Goal: Task Accomplishment & Management: Complete application form

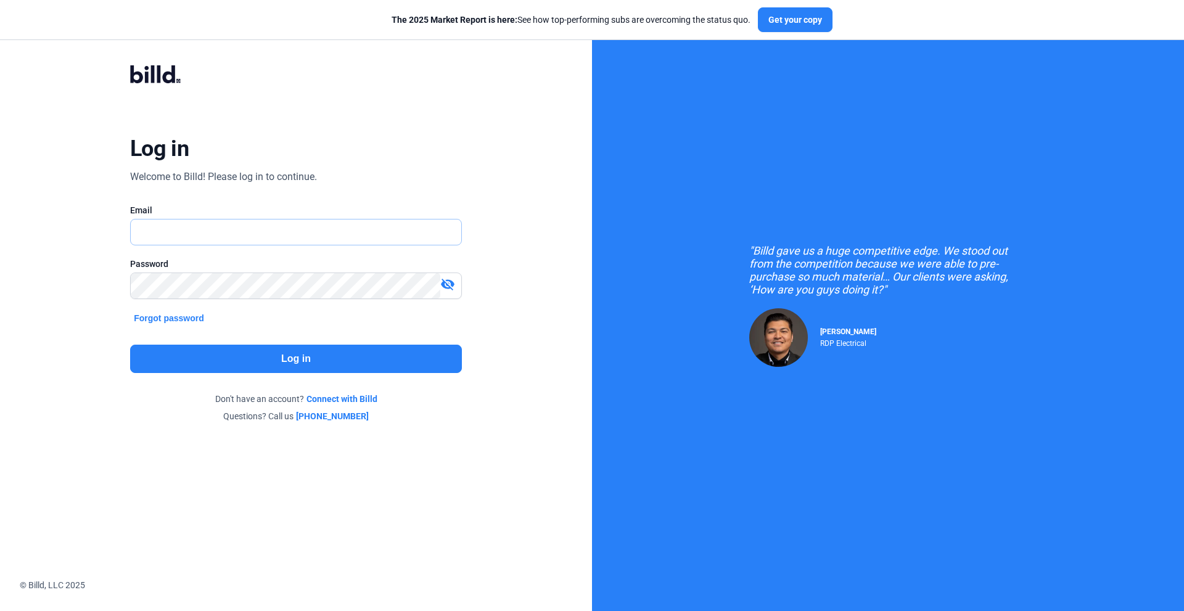
click at [178, 233] on input "text" at bounding box center [289, 232] width 317 height 25
type input "[EMAIL_ADDRESS][DOMAIN_NAME]"
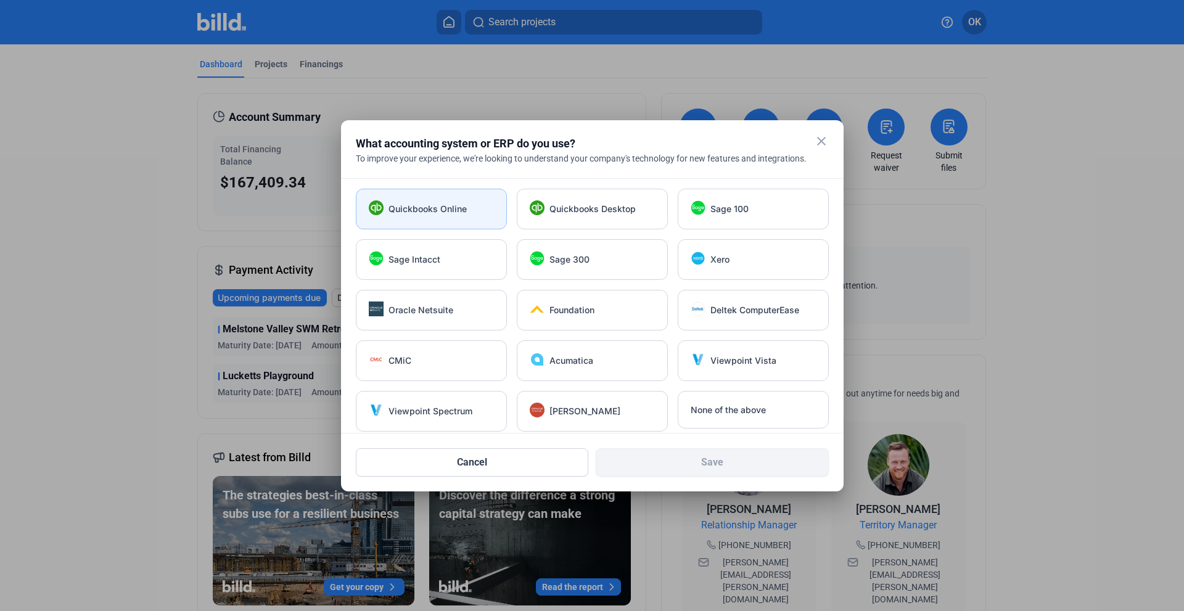
click at [419, 218] on div "Quickbooks Online" at bounding box center [431, 209] width 151 height 41
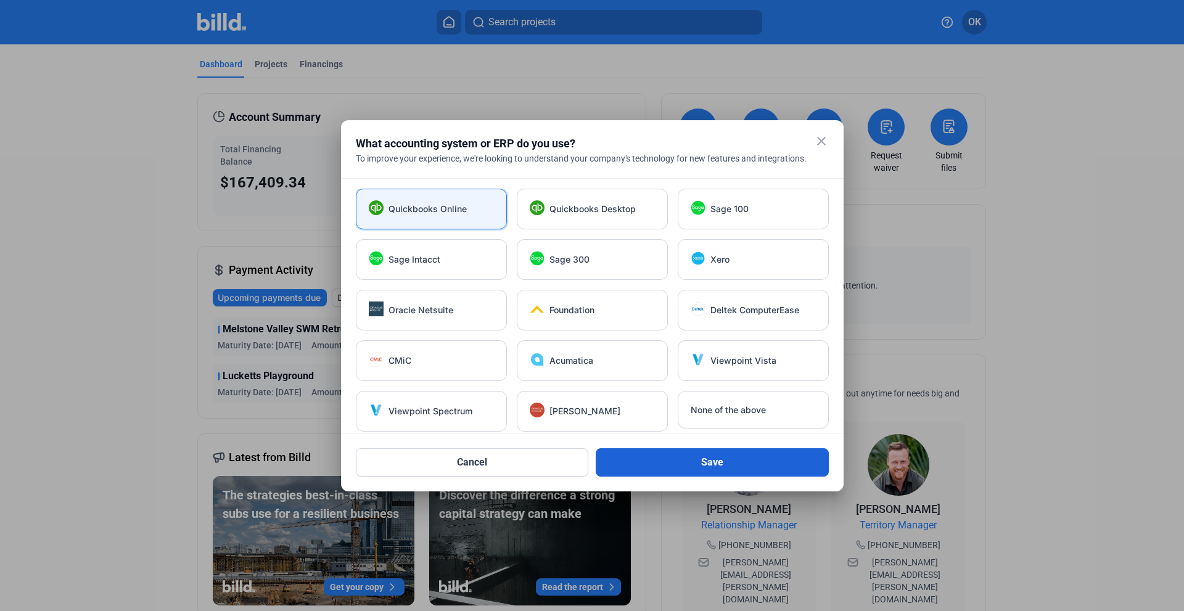
click at [716, 466] on button "Save" at bounding box center [712, 462] width 233 height 28
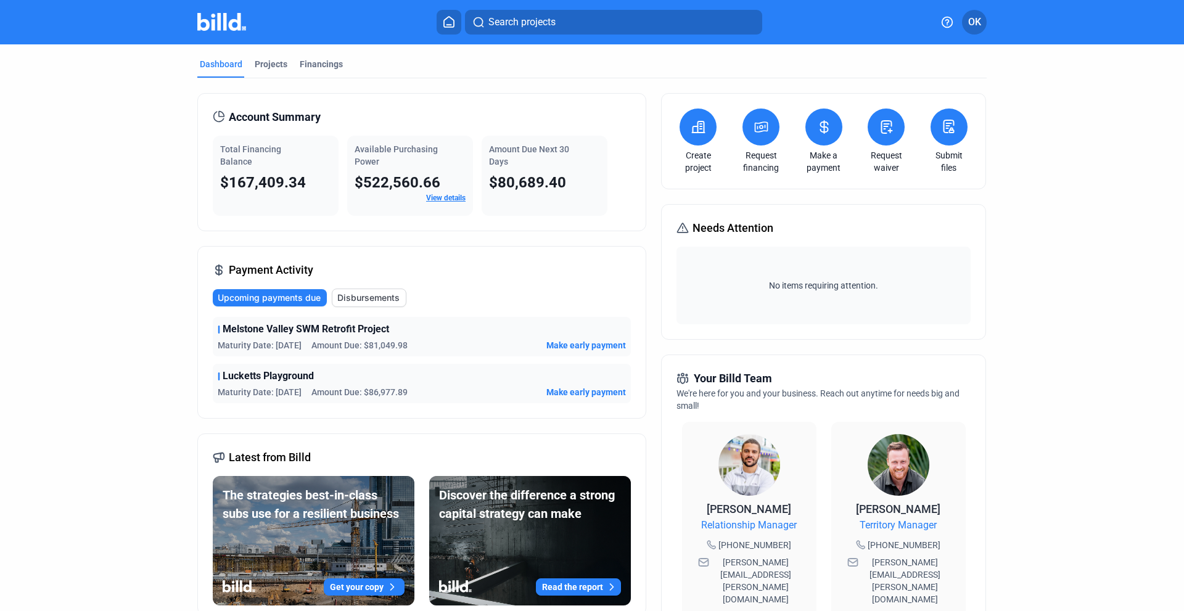
click at [693, 131] on icon at bounding box center [698, 127] width 15 height 15
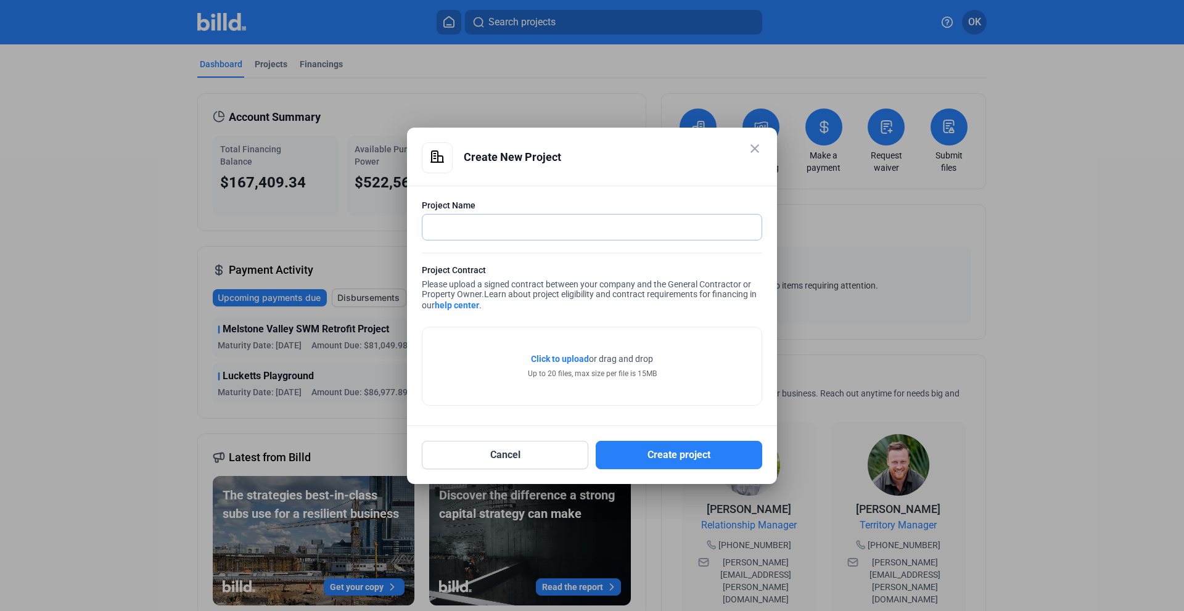
click at [447, 223] on input "text" at bounding box center [586, 227] width 326 height 25
click at [587, 436] on div "Cancel Create project" at bounding box center [592, 447] width 341 height 43
click at [510, 220] on input "JDK [GEOGRAPHIC_DATA]" at bounding box center [586, 227] width 326 height 25
click at [531, 223] on input "JDK Pittsburgh - AVIS" at bounding box center [592, 227] width 339 height 25
paste input "AVIS AB25-108 ABG PITT TI $6,800"
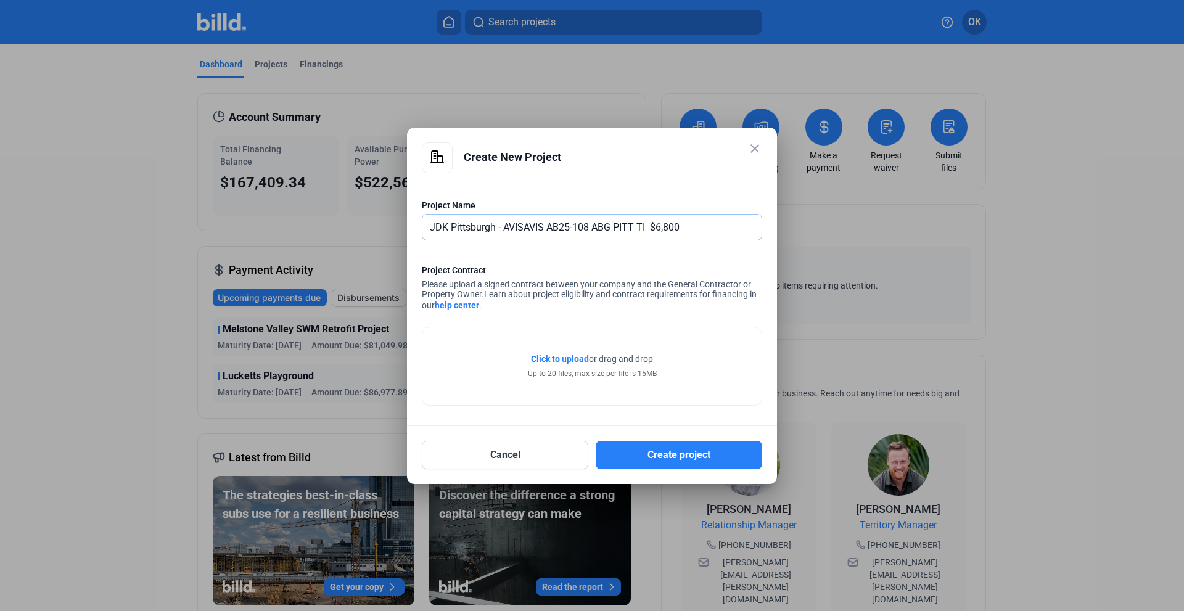
click at [526, 226] on input "JDK Pittsburgh - AVISAVIS AB25-108 ABG PITT TI $6,800" at bounding box center [592, 227] width 339 height 25
drag, startPoint x: 646, startPoint y: 227, endPoint x: 672, endPoint y: 227, distance: 25.9
click at [672, 227] on input "JDK Pittsburgh - AVIS AB25-108 ABG PITT TI $6,800" at bounding box center [592, 227] width 339 height 25
type input "JDK Pittsburgh - AVIS AB25-108 ABG PITT TI"
click at [539, 355] on span "Click to upload" at bounding box center [560, 359] width 58 height 10
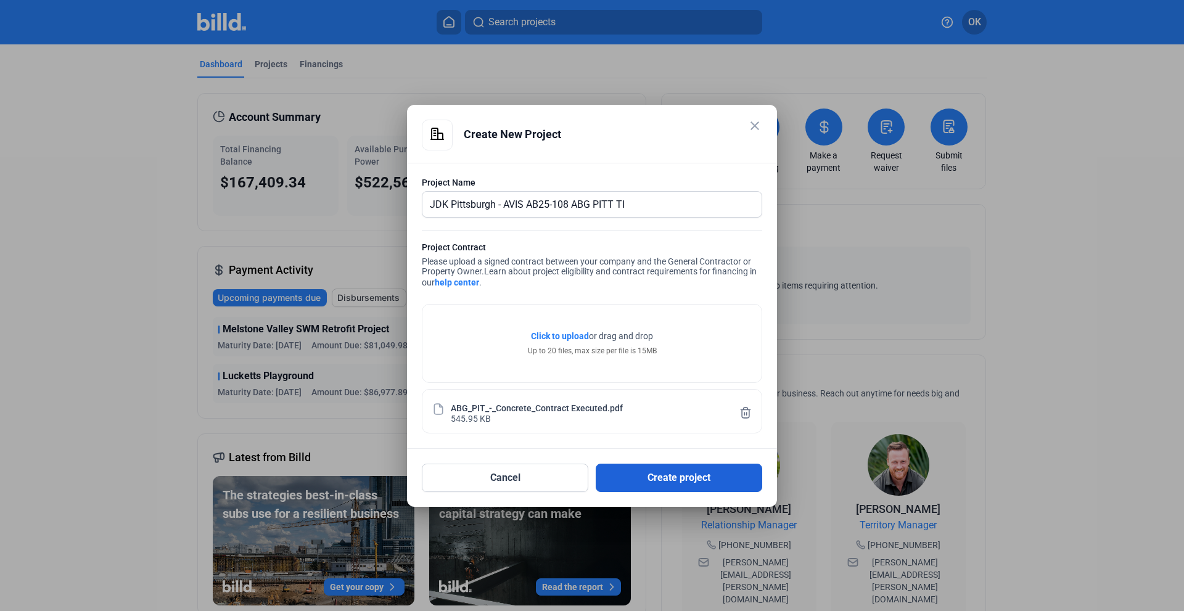
click at [656, 481] on button "Create project" at bounding box center [679, 478] width 167 height 28
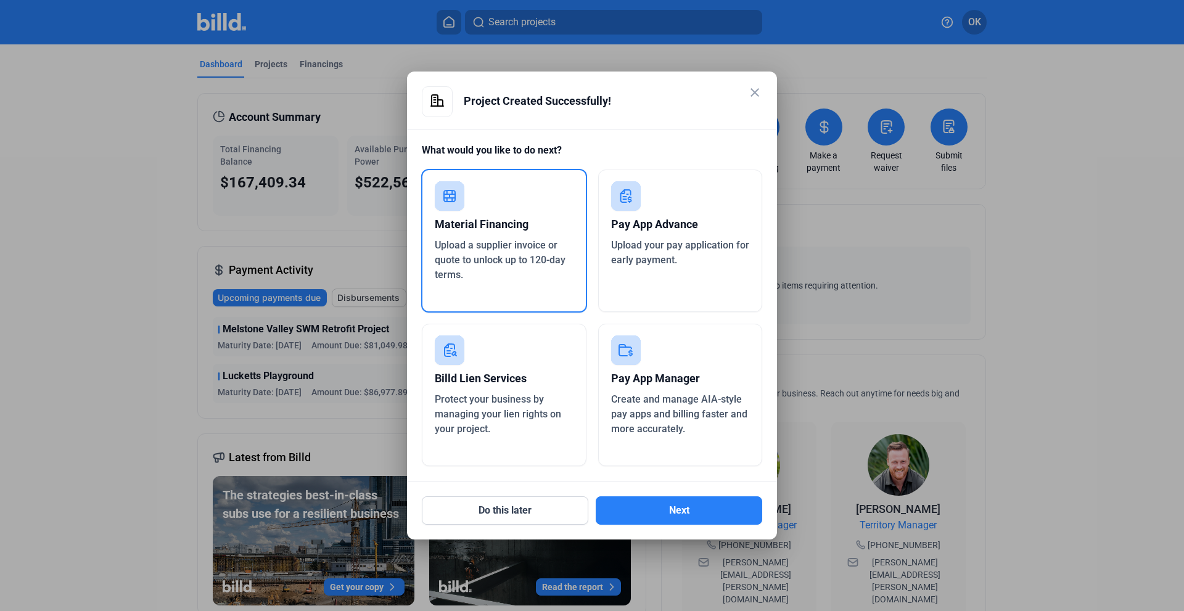
click at [701, 231] on div "Pay App Advance" at bounding box center [680, 224] width 139 height 27
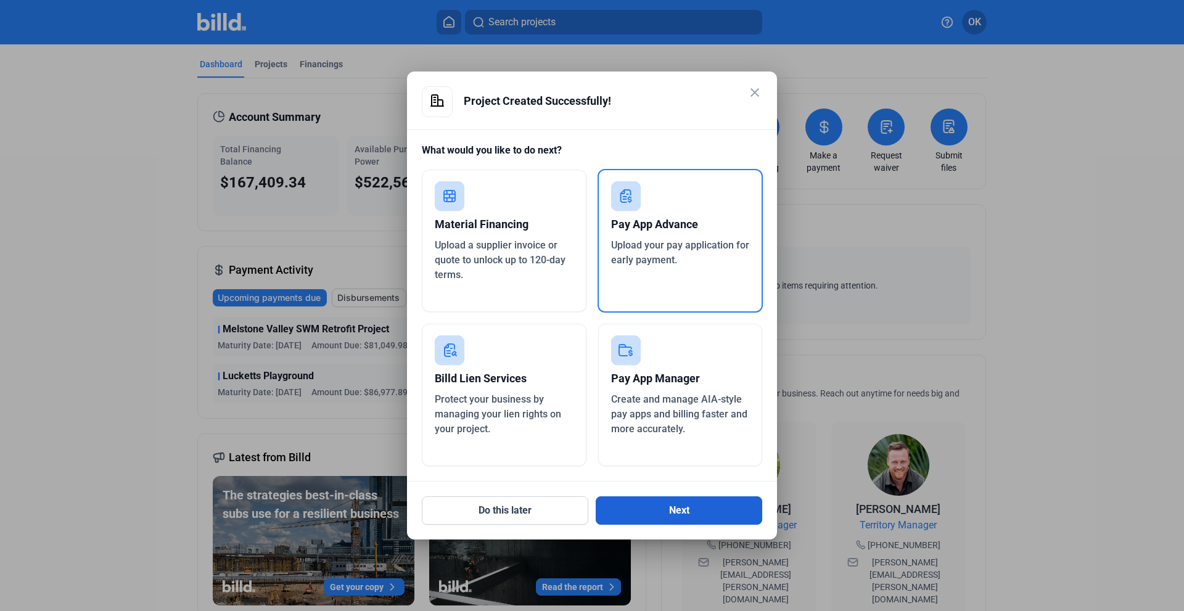
click at [643, 506] on button "Next" at bounding box center [679, 511] width 167 height 28
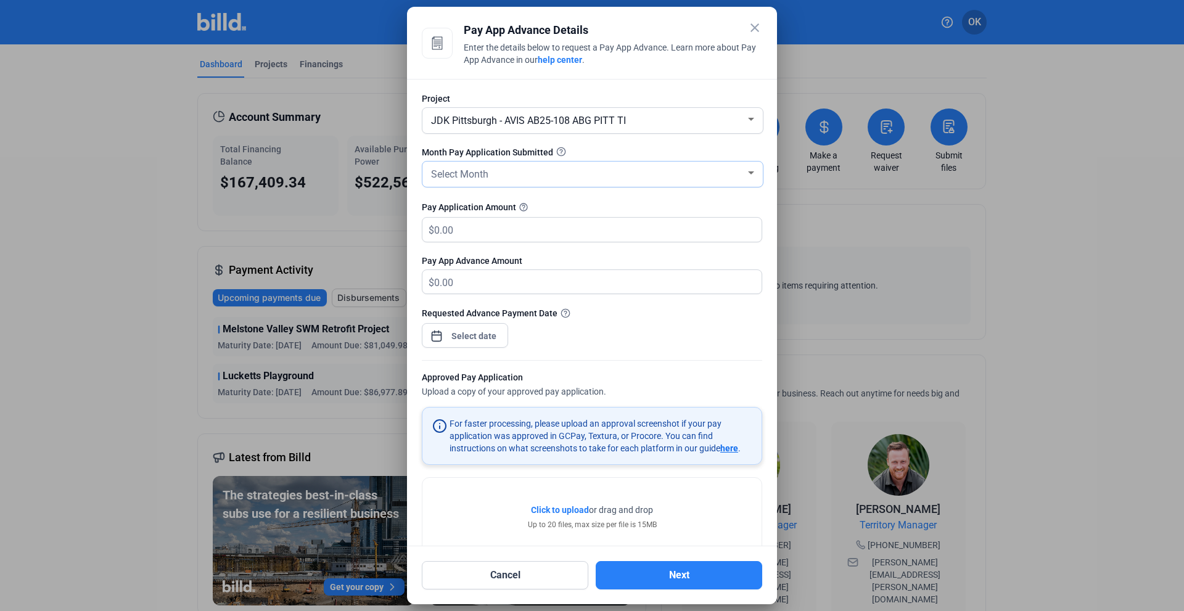
click at [574, 173] on div "Select Month" at bounding box center [587, 173] width 317 height 17
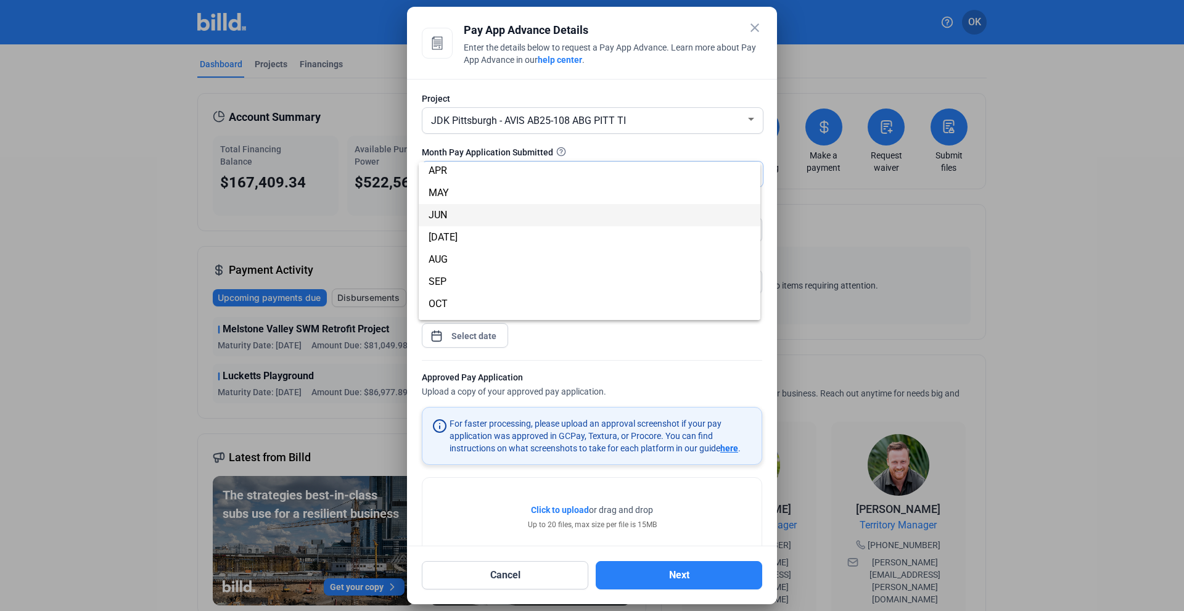
scroll to position [109, 0]
click at [468, 242] on span "SEP" at bounding box center [590, 242] width 322 height 22
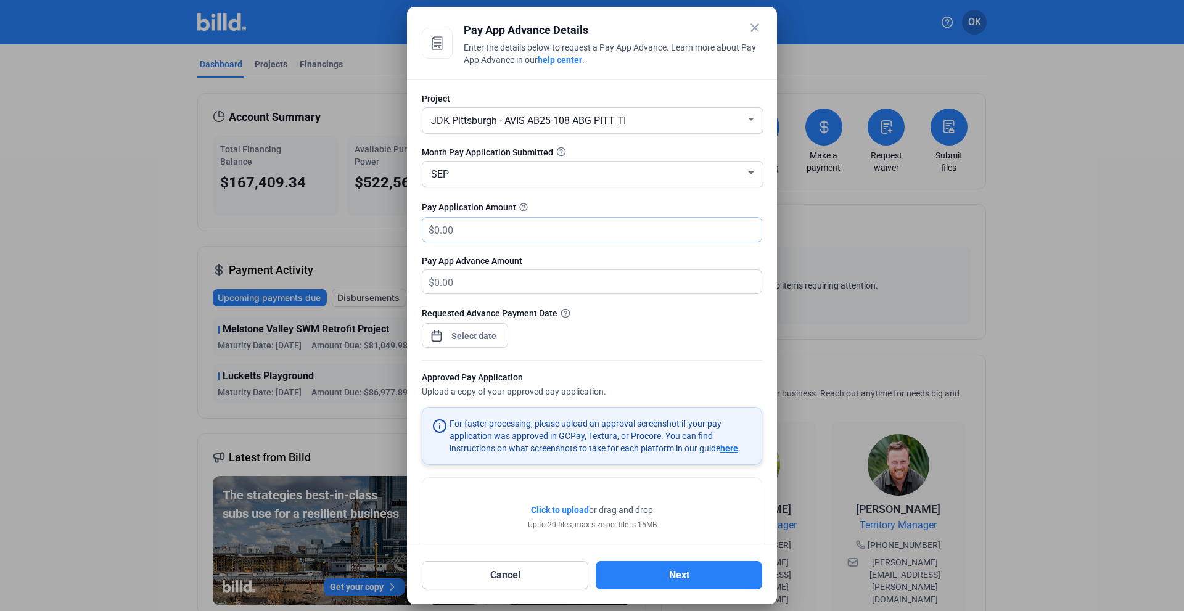
click at [471, 235] on input "text" at bounding box center [590, 230] width 313 height 24
type input "6"
type input "6.00"
type input "68"
type input "68.00"
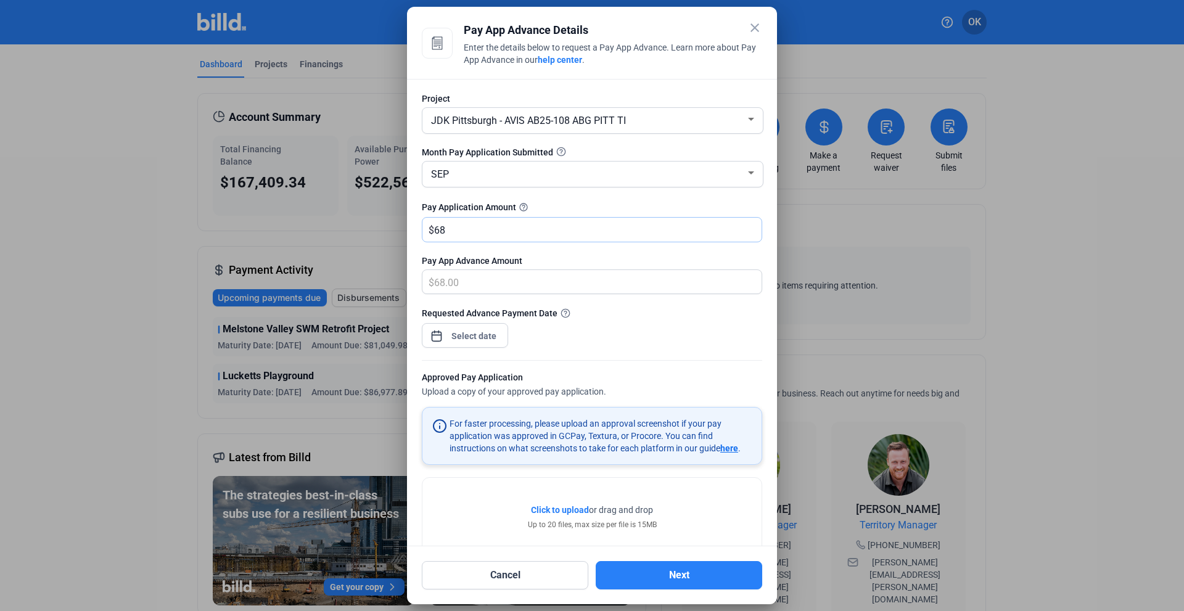
type input "680"
type input "680.00"
type input "6800"
type input "6,800.00"
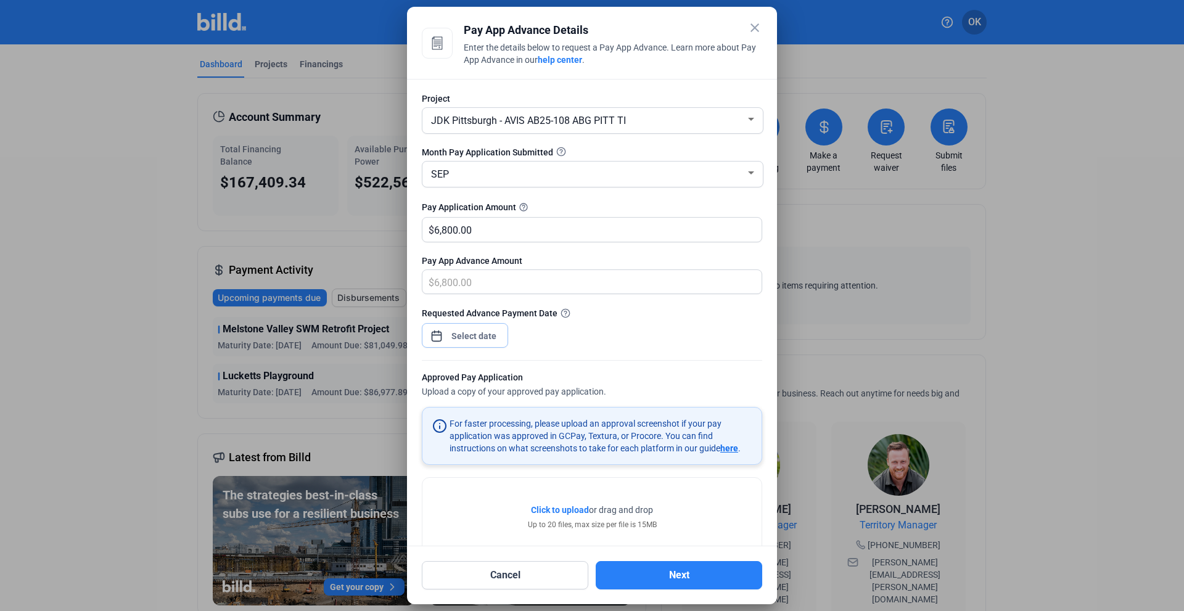
click at [458, 339] on div "close Pay App Advance Details Enter the details below to request a Pay App Adva…" at bounding box center [592, 305] width 1184 height 611
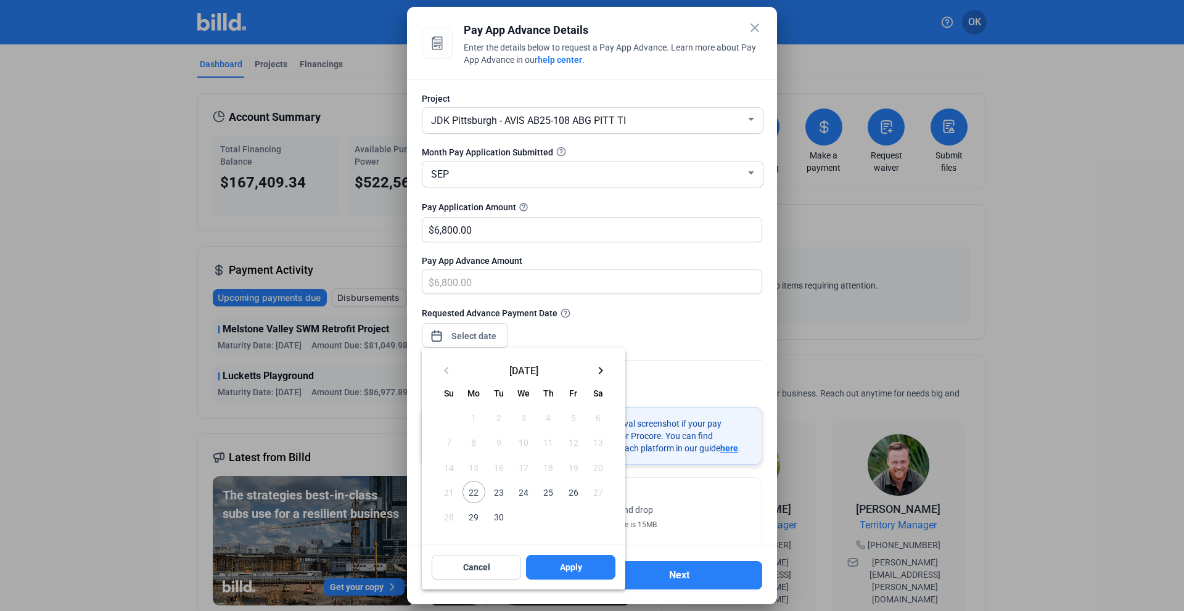
click at [469, 493] on span "22" at bounding box center [474, 492] width 22 height 22
click at [579, 569] on span "Apply" at bounding box center [571, 567] width 22 height 12
type input "[DATE]"
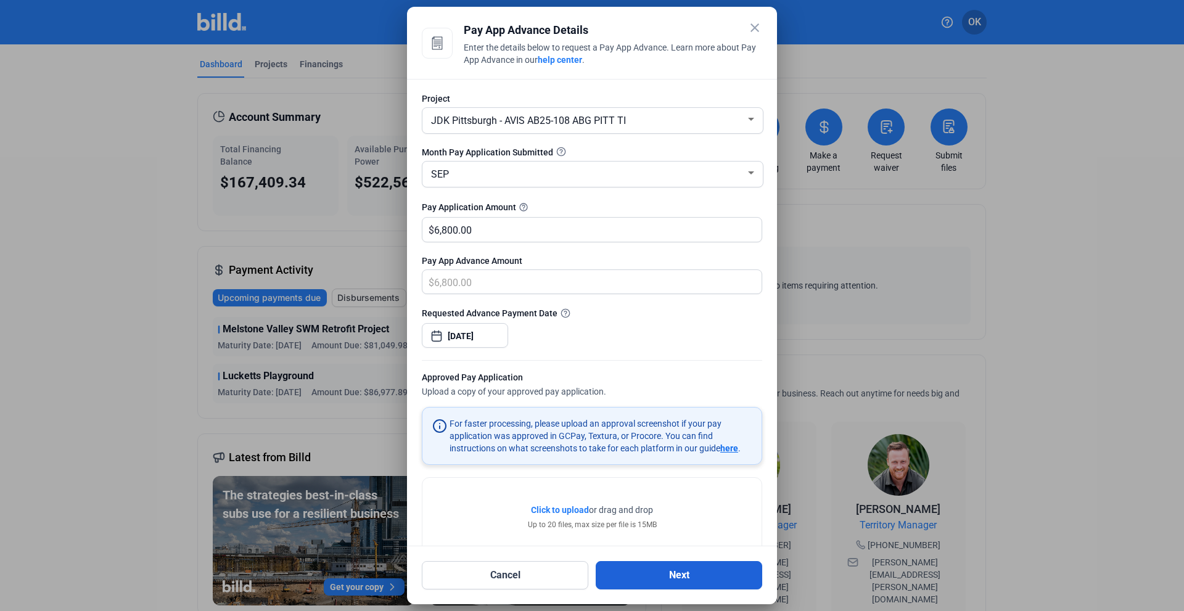
click at [649, 571] on button "Next" at bounding box center [679, 575] width 167 height 28
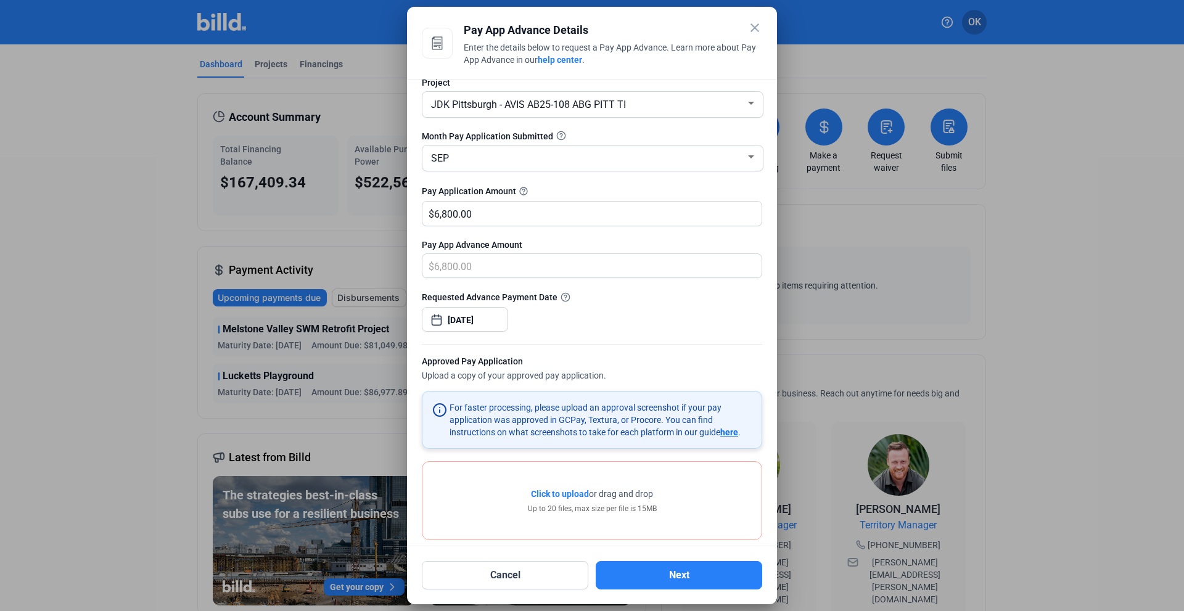
scroll to position [0, 0]
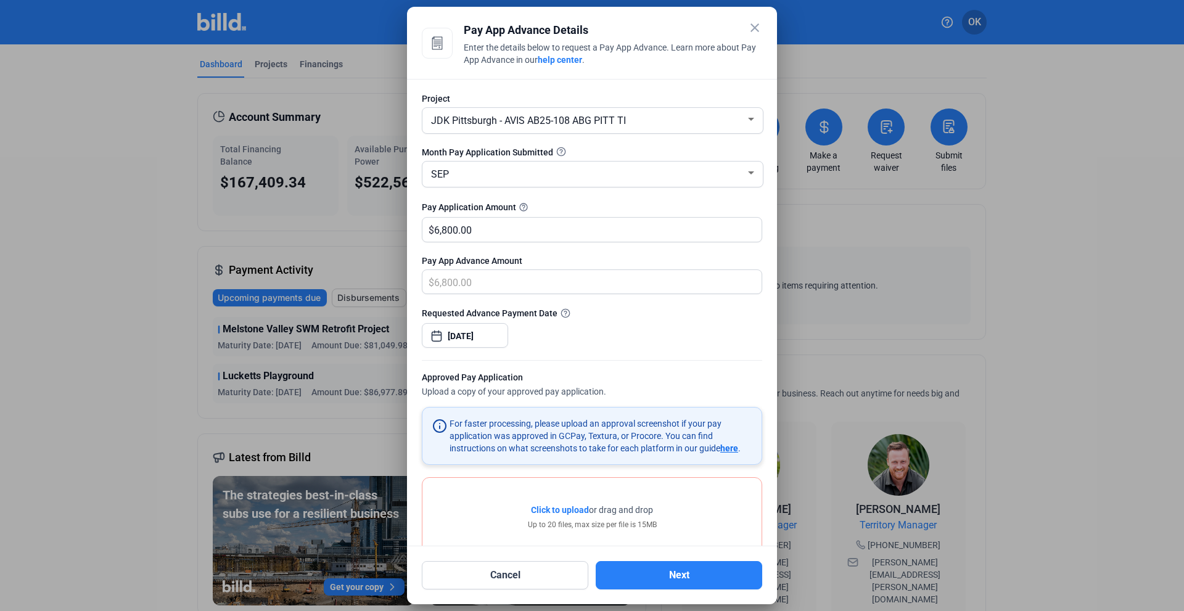
click at [749, 33] on mat-icon "close" at bounding box center [755, 27] width 15 height 15
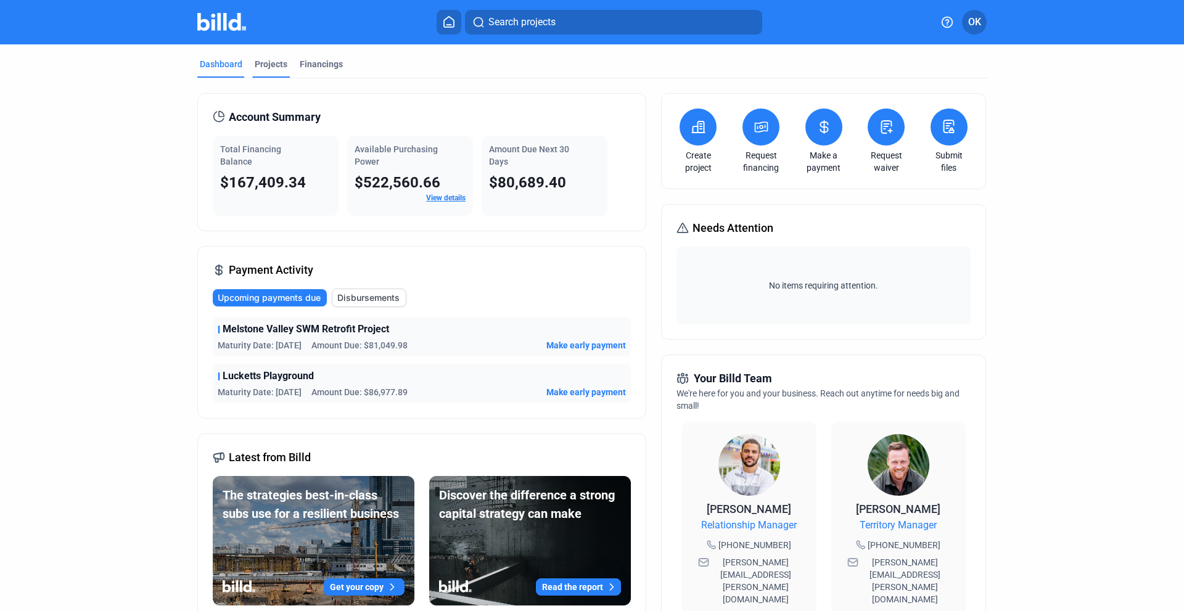
click at [267, 60] on div "Projects" at bounding box center [271, 64] width 33 height 12
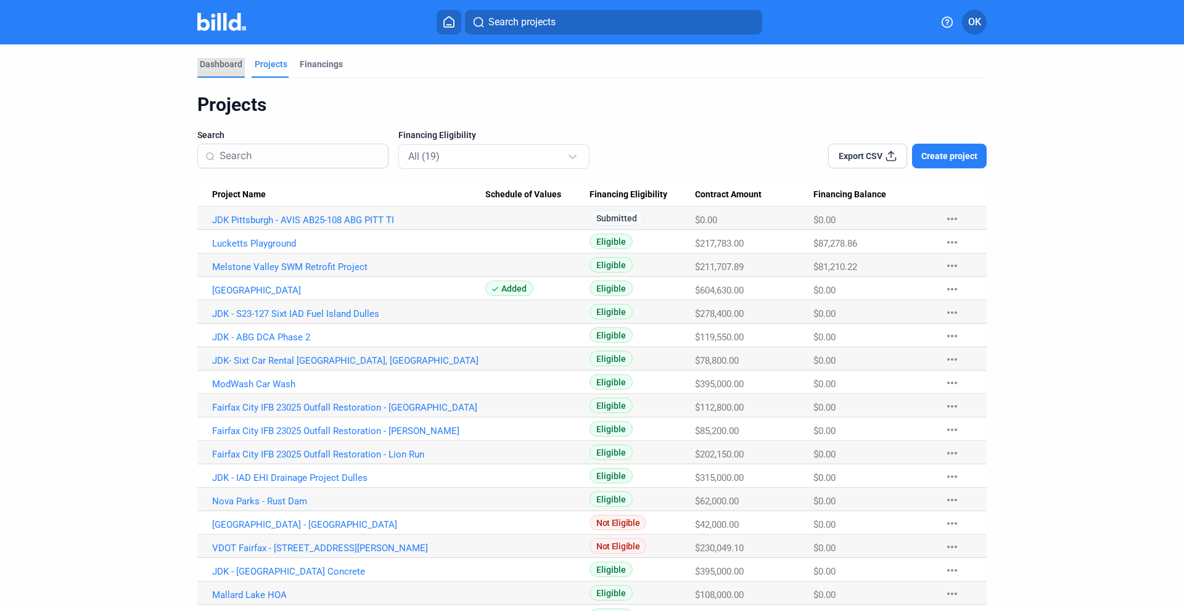
click at [222, 65] on div "Dashboard" at bounding box center [221, 64] width 43 height 12
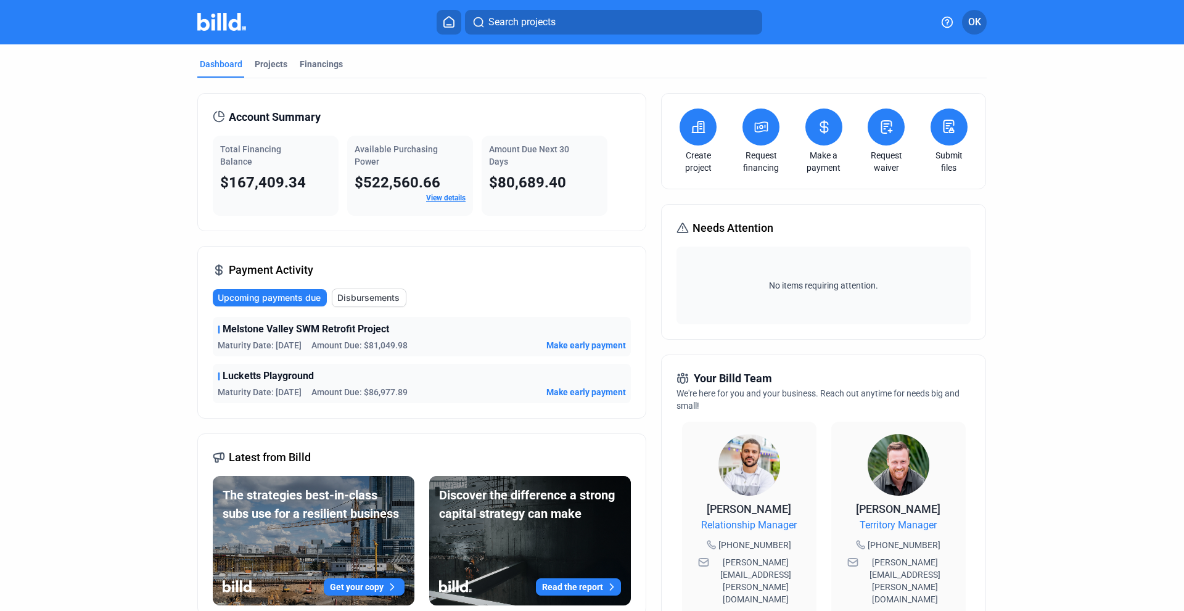
click at [701, 131] on icon at bounding box center [699, 127] width 12 height 11
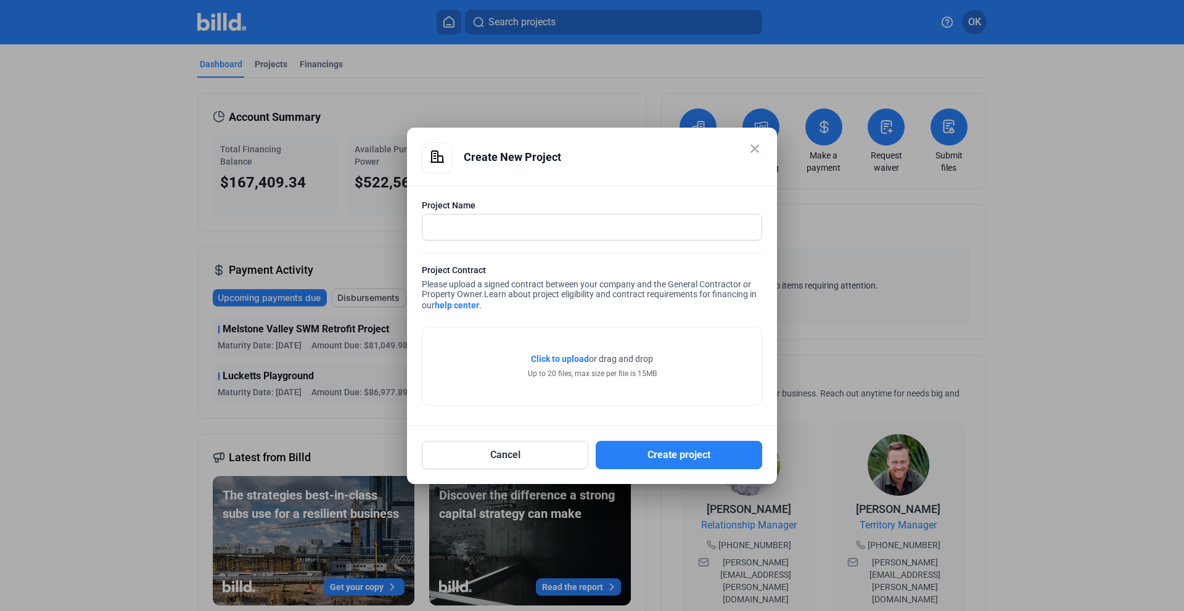
click at [421, 437] on mat-dialog-container "close Create New Project Project Name Project Contract Please upload a signed c…" at bounding box center [592, 306] width 370 height 357
click at [468, 229] on input "text" at bounding box center [586, 227] width 326 height 25
paste input "Enterprise E25-112 EM PIT $36,300"
click at [431, 226] on input "Enterprise E25-112 EM PIT $36,300" at bounding box center [592, 227] width 339 height 25
drag, startPoint x: 675, startPoint y: 227, endPoint x: 618, endPoint y: 226, distance: 57.4
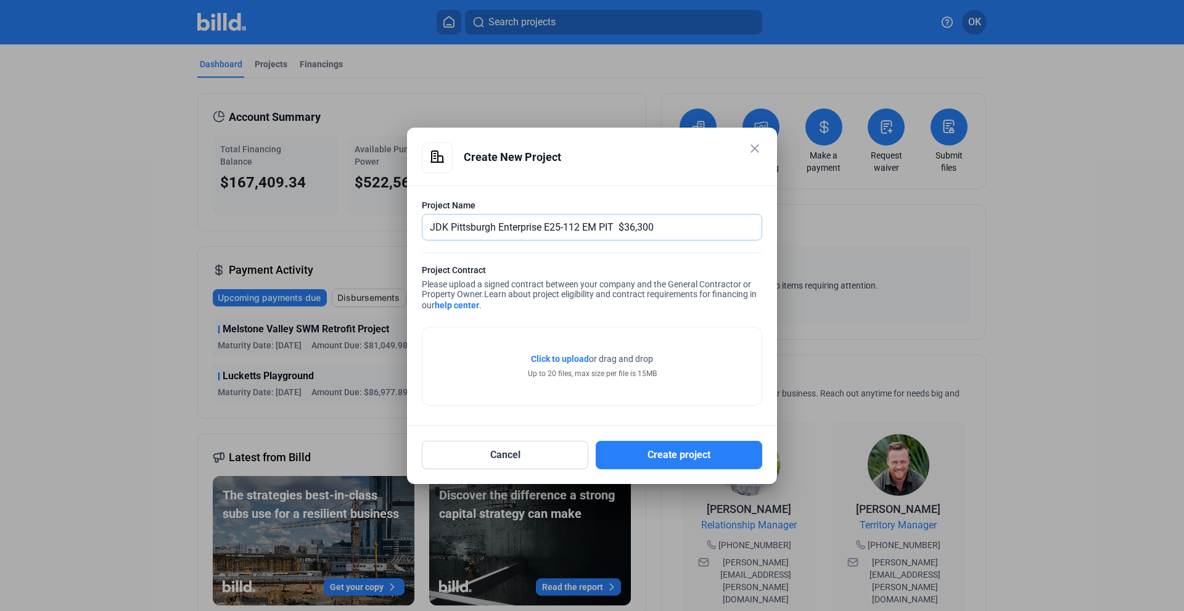
click at [618, 226] on input "JDK Pittsburgh Enterprise E25-112 EM PIT $36,300" at bounding box center [592, 227] width 339 height 25
type input "JDK Pittsburgh Enterprise E25-112 EM PIT"
click at [561, 360] on span "Click to upload" at bounding box center [560, 359] width 58 height 10
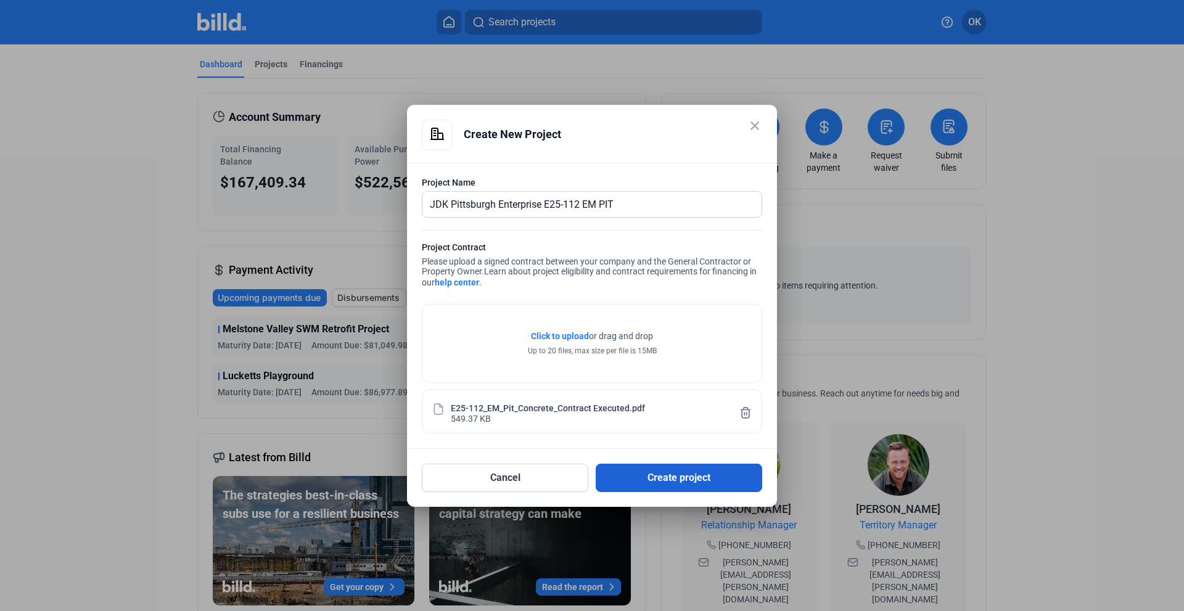
click at [651, 489] on button "Create project" at bounding box center [679, 478] width 167 height 28
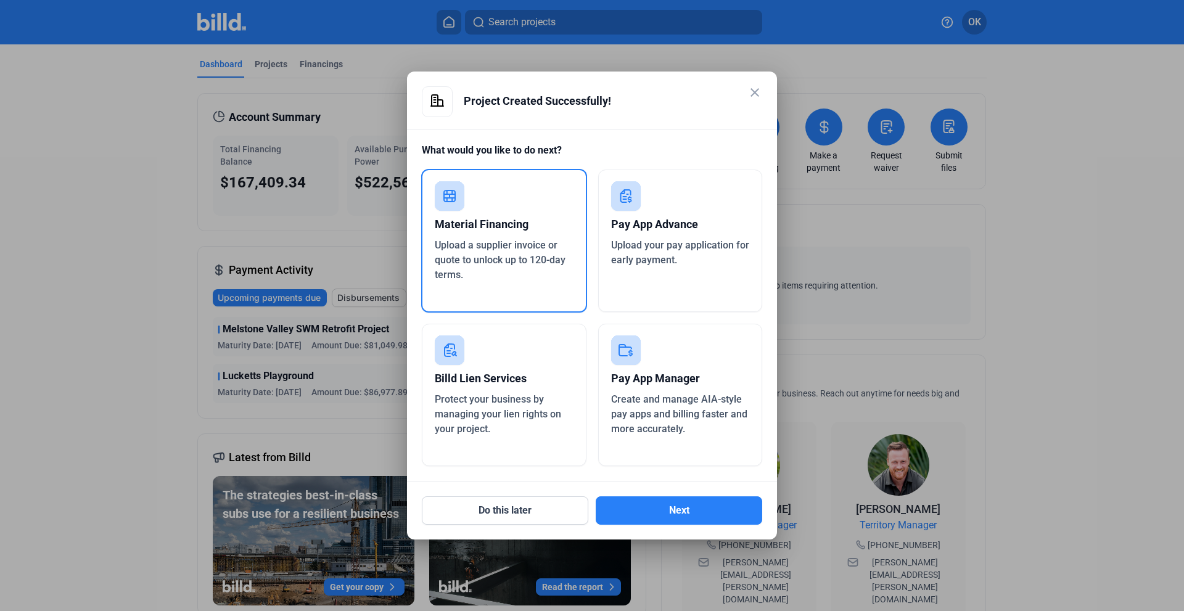
click at [673, 213] on div "Pay App Advance" at bounding box center [680, 224] width 139 height 27
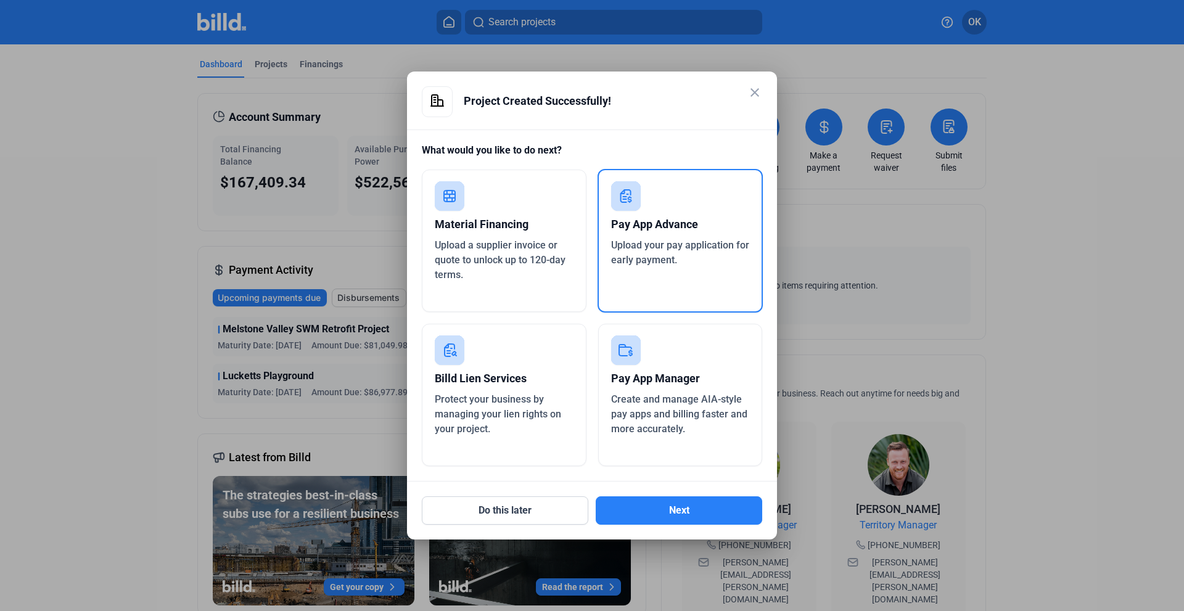
drag, startPoint x: 754, startPoint y: 96, endPoint x: 490, endPoint y: 469, distance: 456.8
click at [490, 468] on div "close Project Created Successfully! What would you like to do next? Material Fi…" at bounding box center [592, 305] width 341 height 439
click at [476, 508] on button "Do this later" at bounding box center [505, 511] width 167 height 28
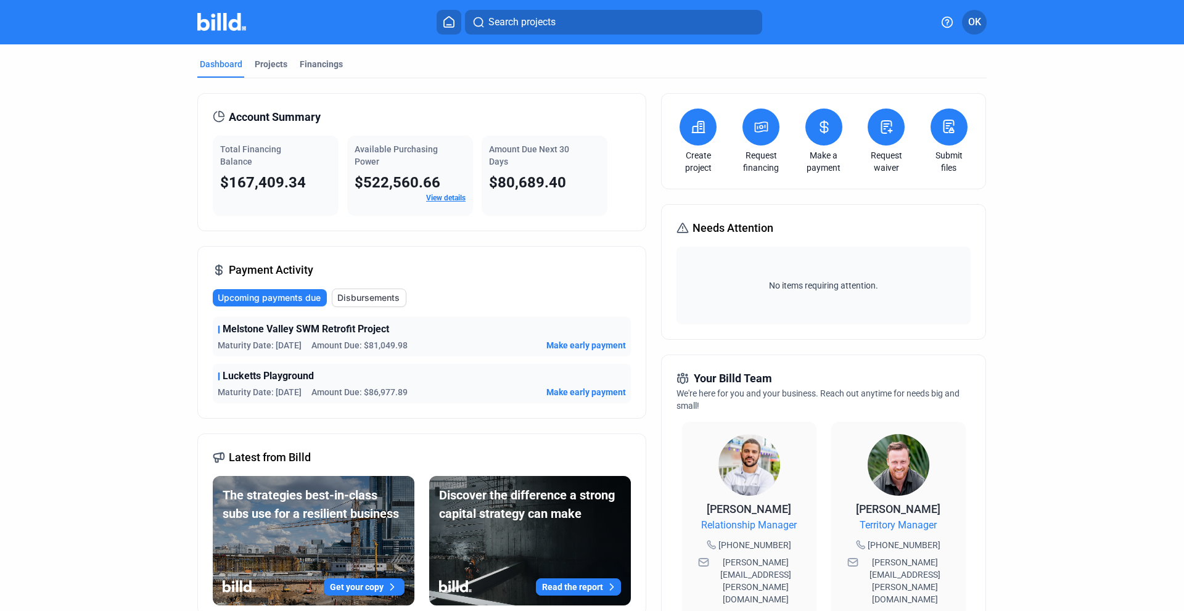
click at [693, 125] on icon at bounding box center [698, 127] width 15 height 15
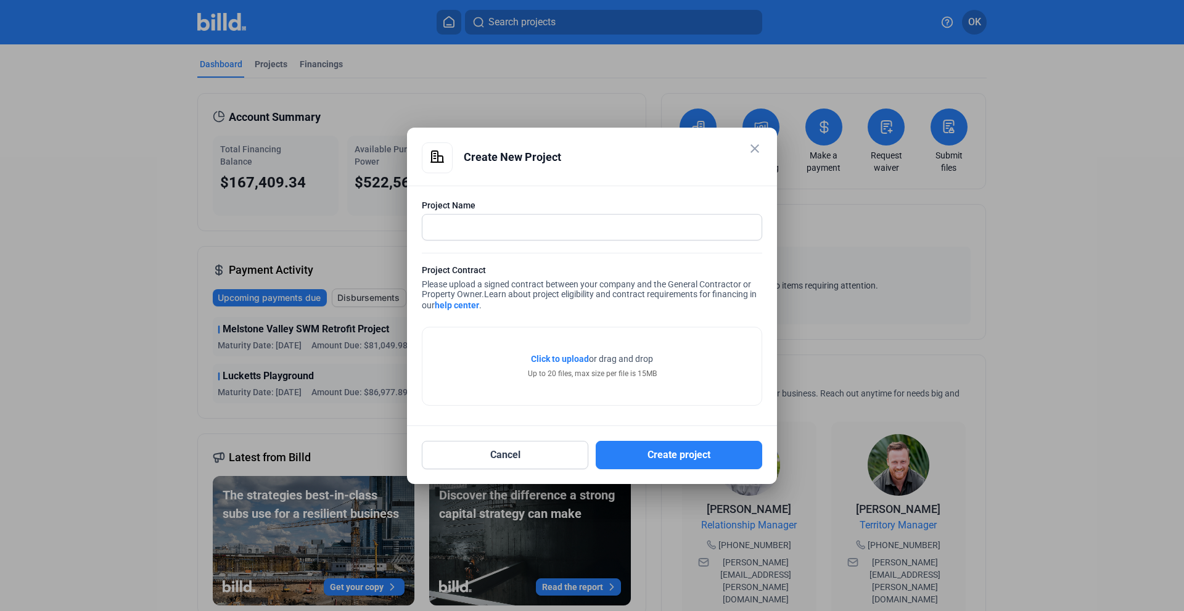
drag, startPoint x: 656, startPoint y: 458, endPoint x: 514, endPoint y: 250, distance: 251.3
click at [521, 250] on div "close Create New Project Project Name Project Contract Please upload a signed c…" at bounding box center [592, 306] width 341 height 327
click at [476, 224] on input "text" at bounding box center [592, 227] width 339 height 25
paste input "Sixt S25-117 SIXT PIT $87,500"
type input "JDK Pittsburgh - Sixt S25-117 SIXT PIT"
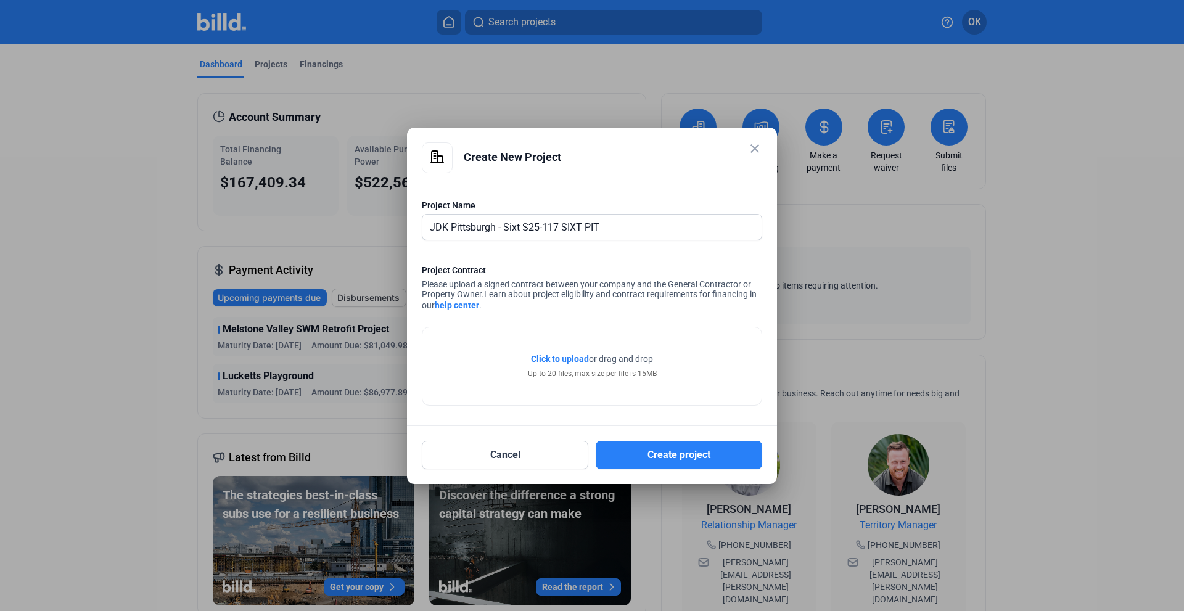
click at [568, 361] on span "Click to upload" at bounding box center [560, 359] width 58 height 10
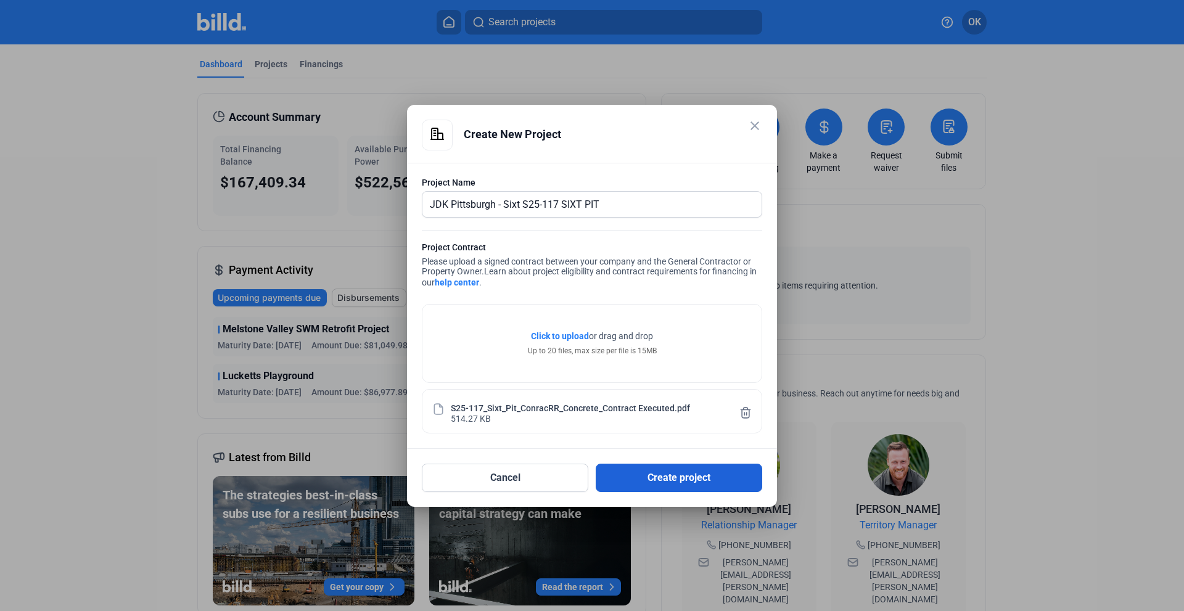
click at [654, 469] on button "Create project" at bounding box center [679, 478] width 167 height 28
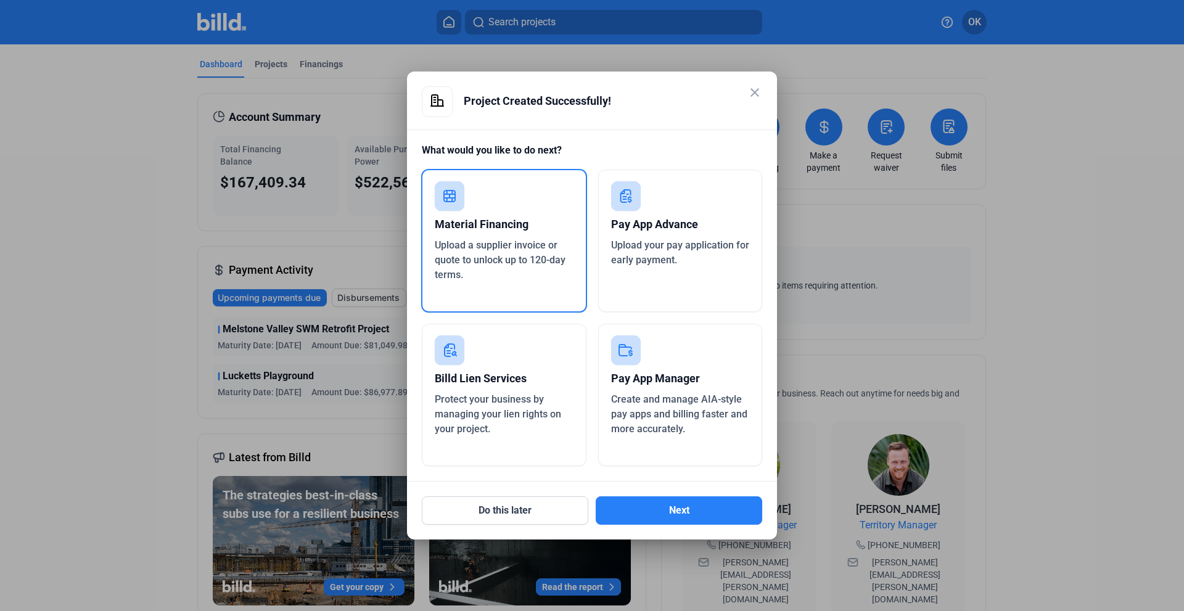
click at [667, 236] on div "Pay App Advance" at bounding box center [680, 224] width 139 height 27
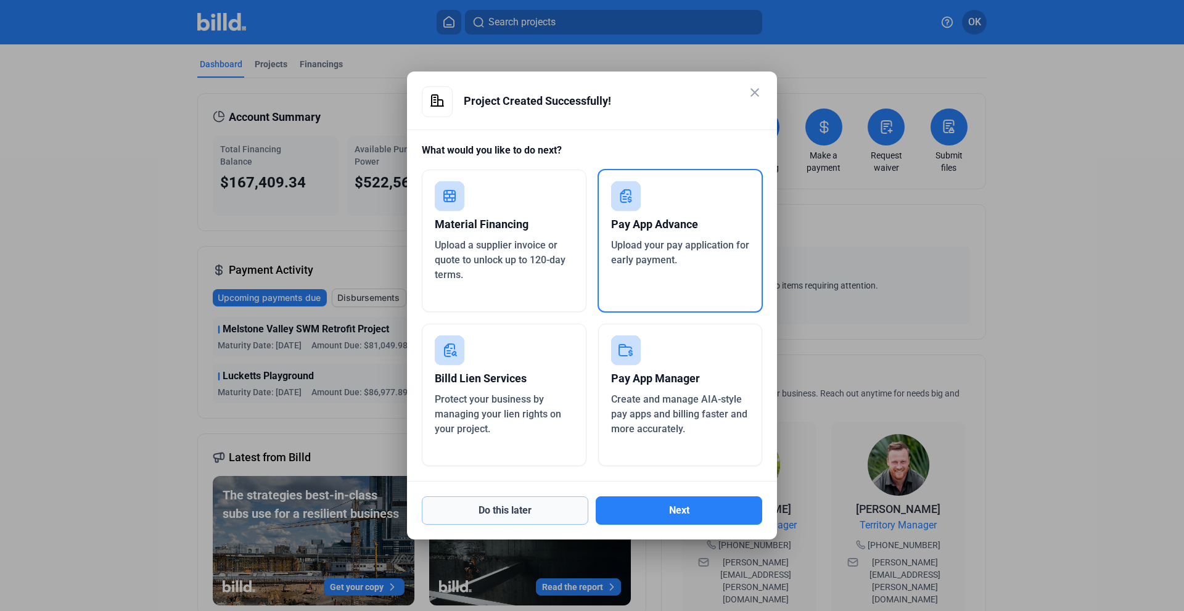
click at [512, 502] on button "Do this later" at bounding box center [505, 511] width 167 height 28
